Goal: Check status: Check status

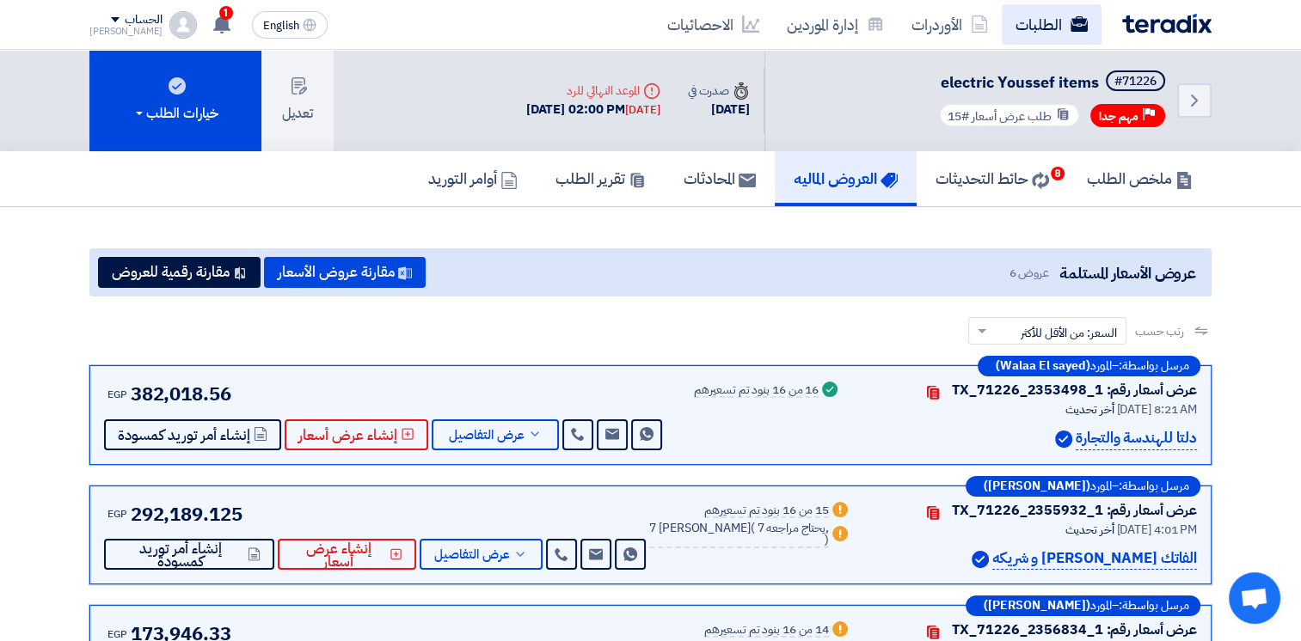
click at [1041, 5] on link "الطلبات" at bounding box center [1052, 24] width 100 height 40
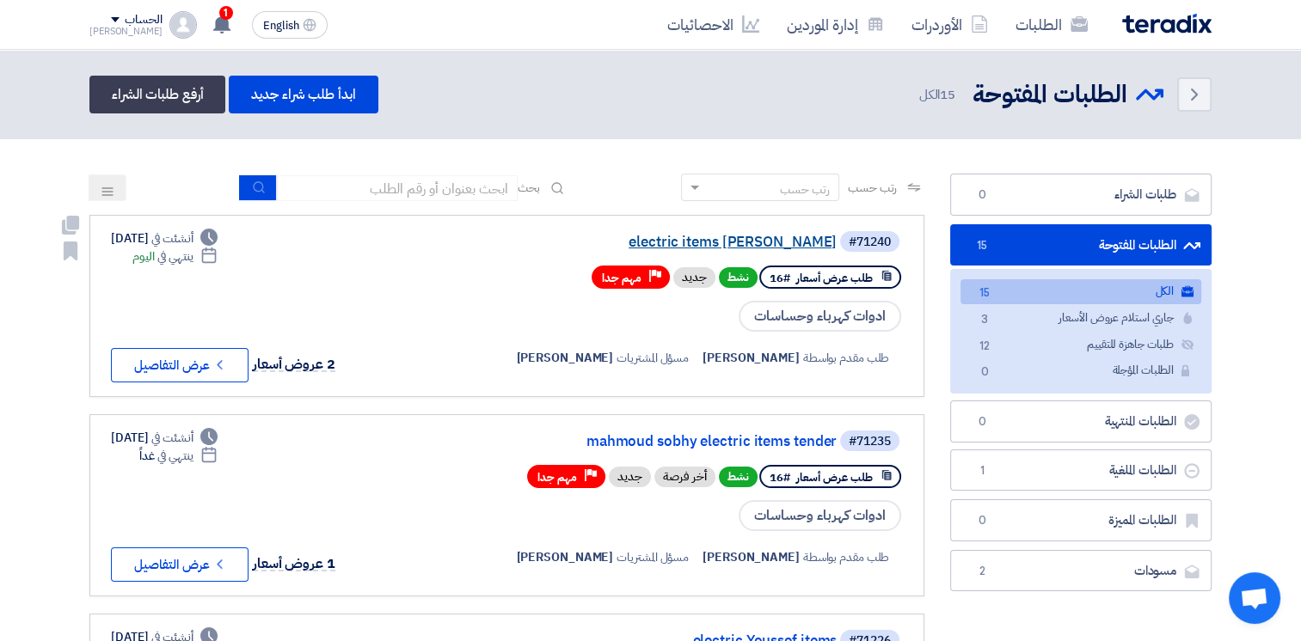
click at [728, 236] on link "electric items [PERSON_NAME]" at bounding box center [665, 242] width 344 height 15
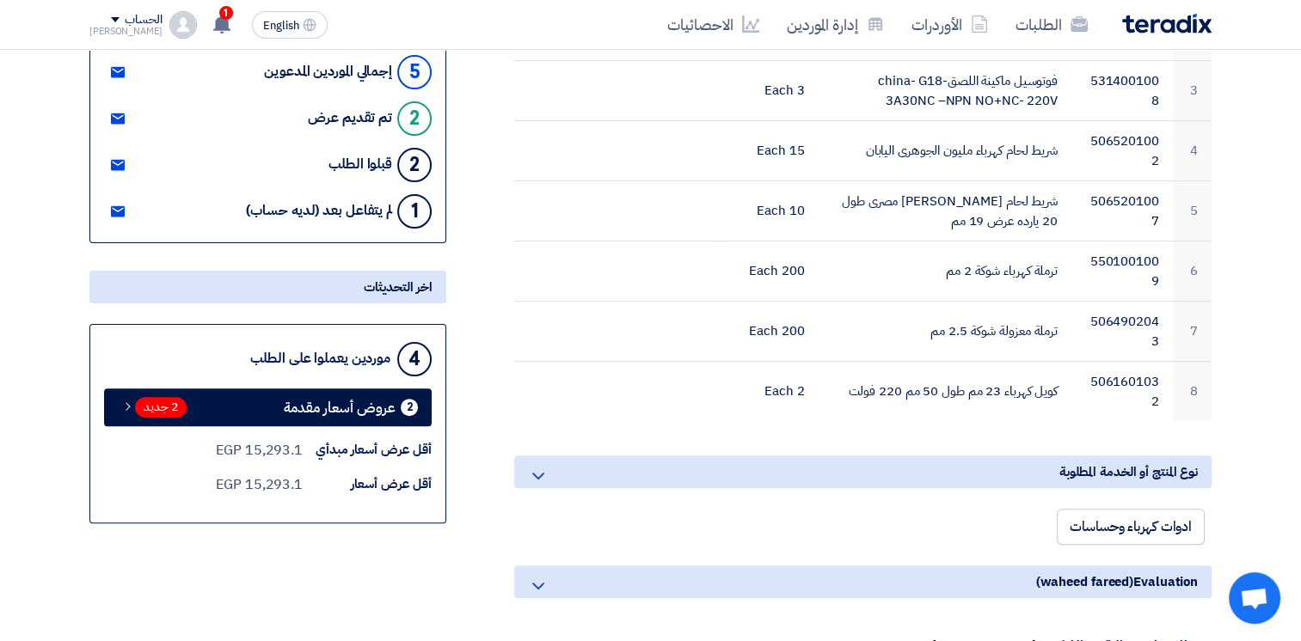
scroll to position [299, 0]
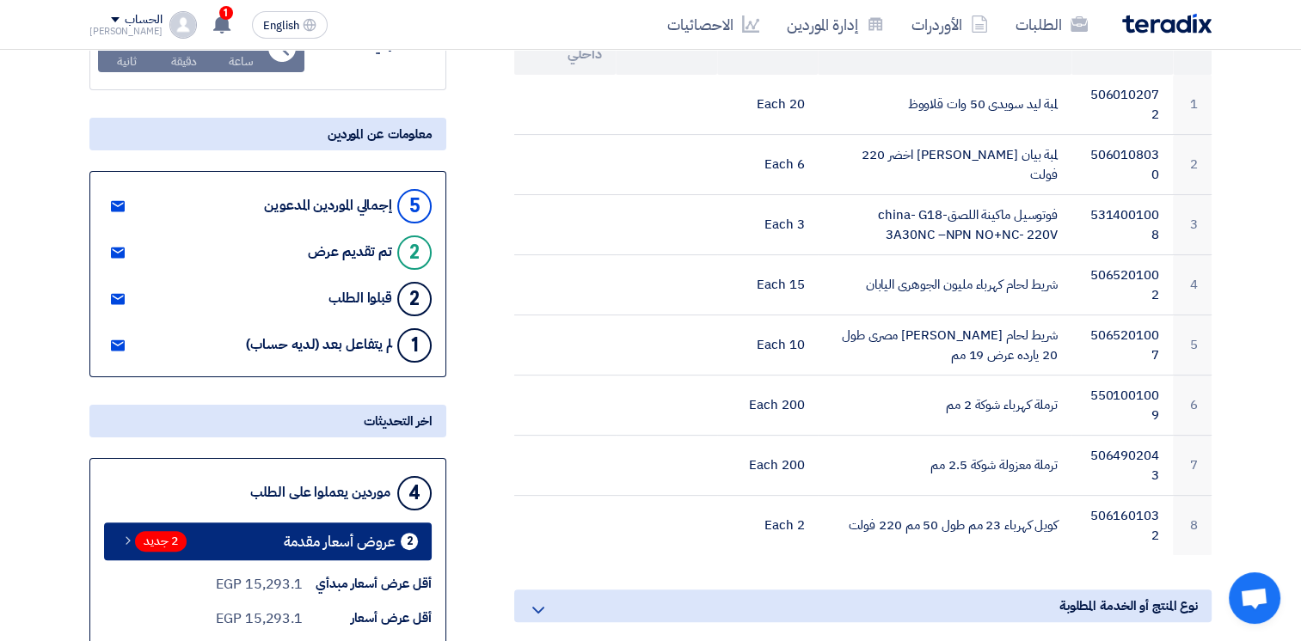
click at [371, 542] on span "عروض أسعار مقدمة" at bounding box center [340, 542] width 112 height 13
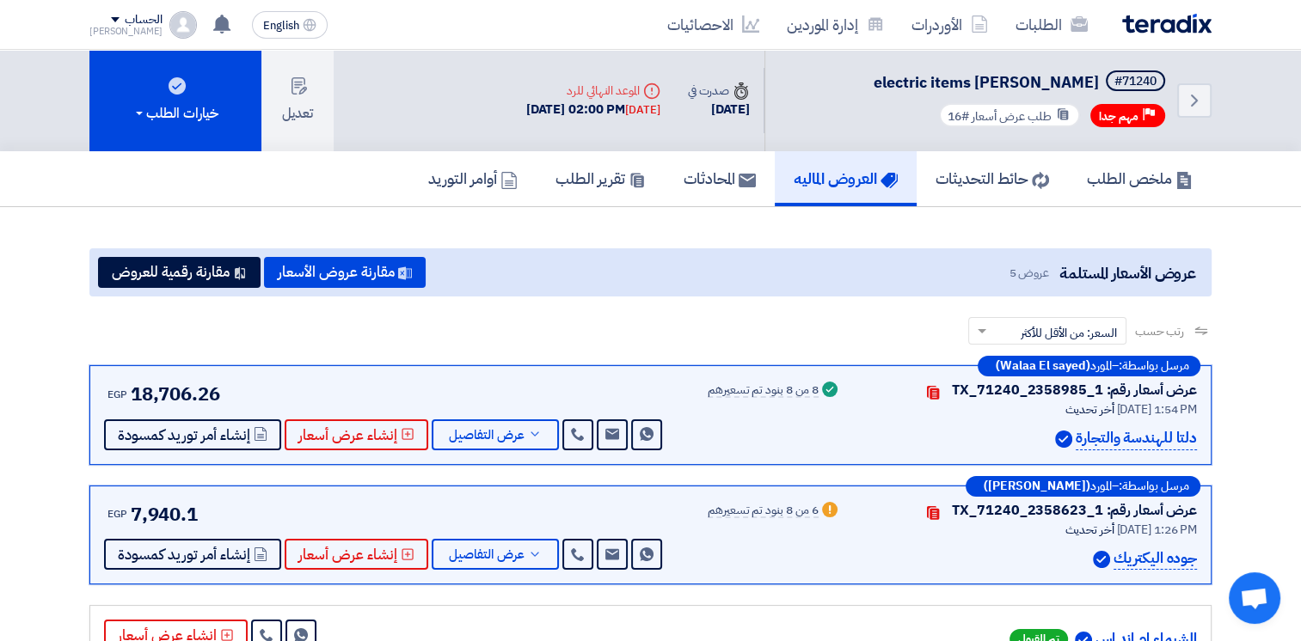
scroll to position [83, 0]
